Goal: Information Seeking & Learning: Find specific fact

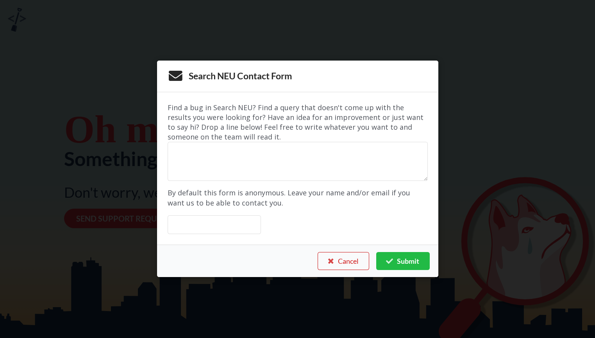
click at [346, 263] on button "Cancel" at bounding box center [344, 261] width 52 height 18
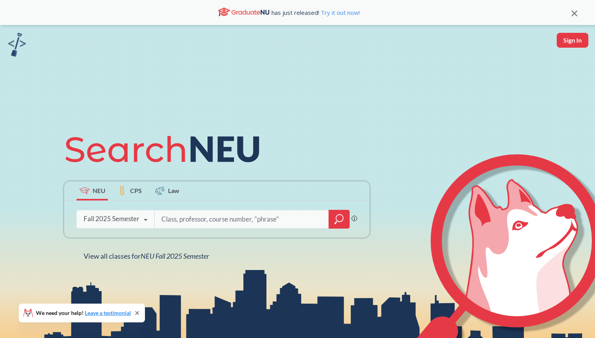
click at [339, 219] on icon "magnifying glass" at bounding box center [339, 219] width 9 height 11
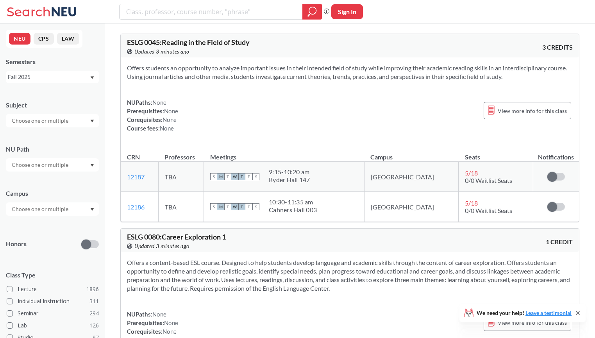
click at [38, 208] on input "text" at bounding box center [41, 208] width 66 height 9
type input "oak"
click at [35, 226] on span "Oakland, CA" at bounding box center [54, 222] width 88 height 17
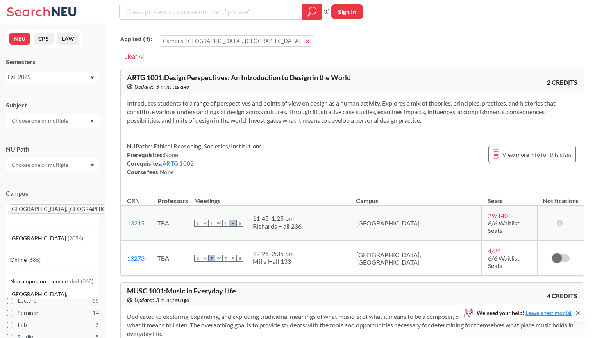
click at [48, 123] on input "text" at bounding box center [41, 120] width 66 height 9
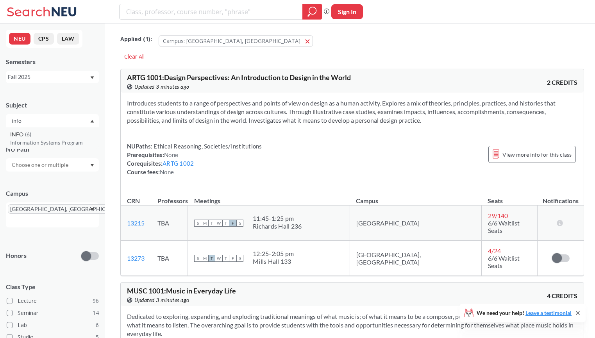
type input "info"
click at [51, 137] on div "INFO ( 6 )" at bounding box center [54, 134] width 88 height 9
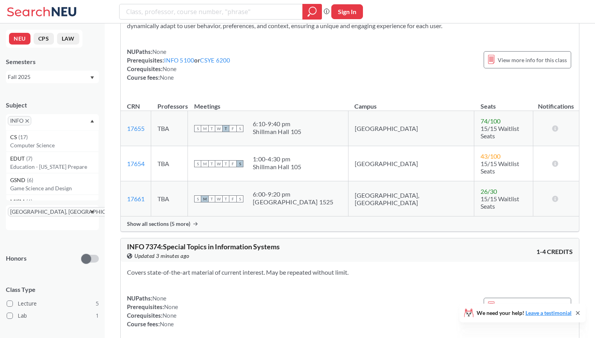
scroll to position [960, 0]
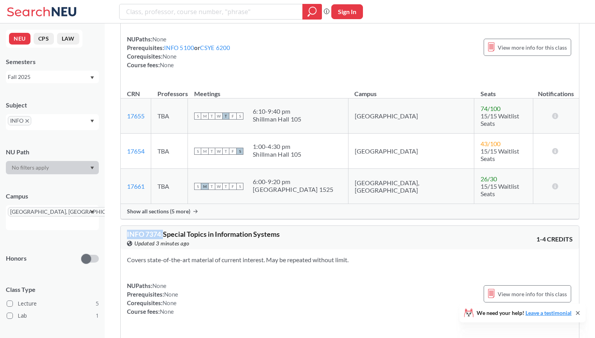
drag, startPoint x: 163, startPoint y: 172, endPoint x: 127, endPoint y: 174, distance: 35.6
click at [127, 230] on span "INFO 7374 : Special Topics in Information Systems" at bounding box center [203, 234] width 153 height 9
copy span "INFO 7374 :"
